Goal: Transaction & Acquisition: Purchase product/service

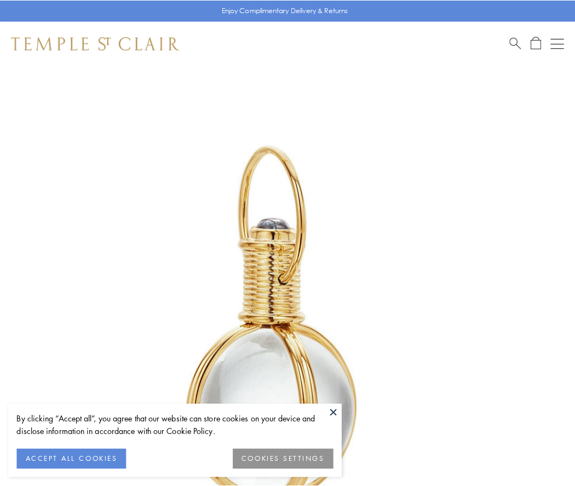
scroll to position [286, 0]
